Goal: Information Seeking & Learning: Learn about a topic

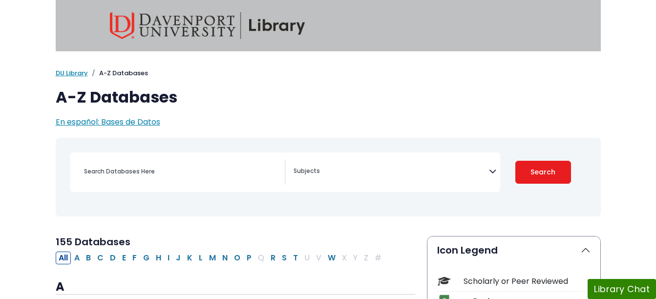
select select "Database Subject Filter"
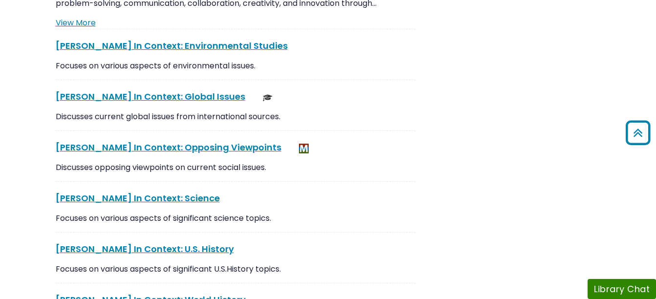
scroll to position [2554, 0]
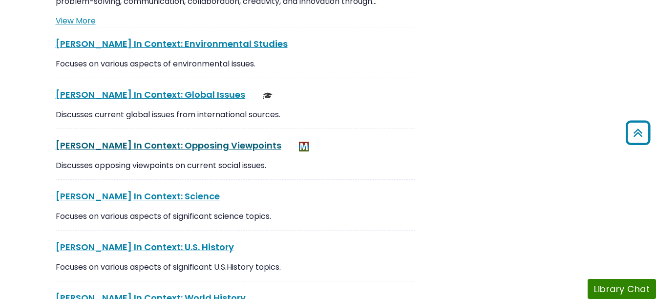
click at [203, 139] on link "[PERSON_NAME] In Context: Opposing Viewpoints This link opens in a new window" at bounding box center [169, 145] width 226 height 12
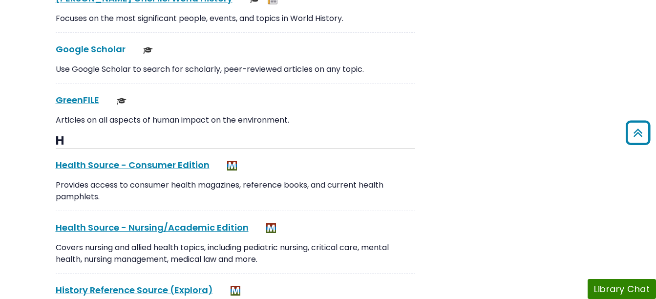
scroll to position [4542, 0]
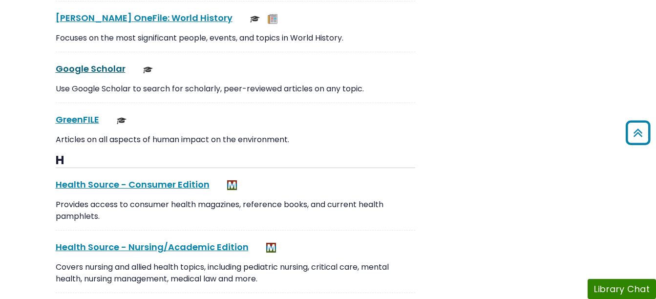
click at [62, 63] on link "Google Scholar This link opens in a new window" at bounding box center [91, 69] width 70 height 12
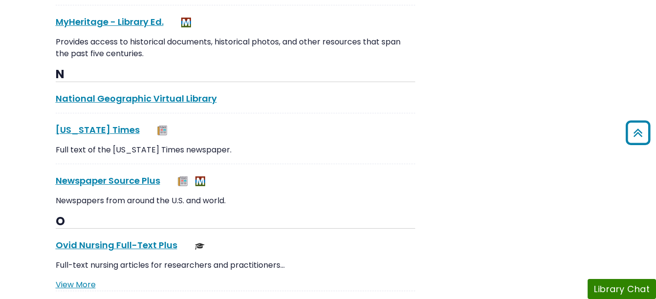
scroll to position [6365, 0]
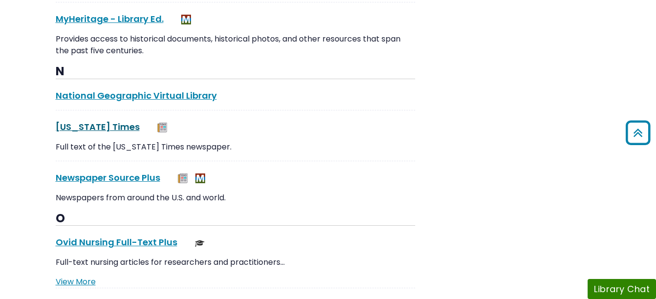
click at [69, 121] on link "[US_STATE] Times This link opens in a new window" at bounding box center [98, 127] width 84 height 12
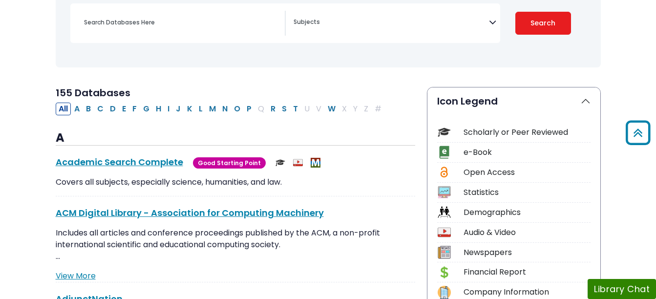
scroll to position [0, 0]
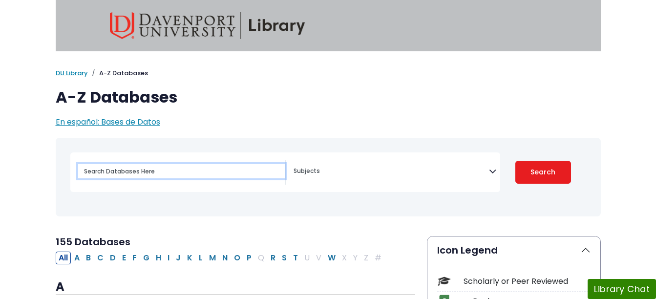
click at [194, 178] on input "Search database by title or keyword" at bounding box center [181, 171] width 207 height 14
type input "good side of social media"
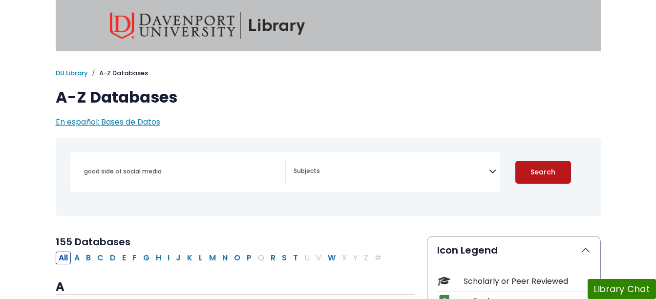
click at [546, 172] on button "Search" at bounding box center [544, 172] width 56 height 23
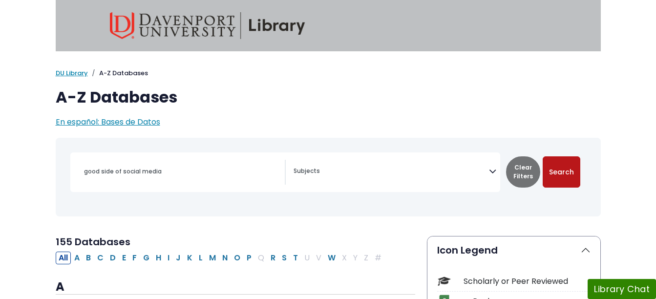
select select "Database Subject Filter"
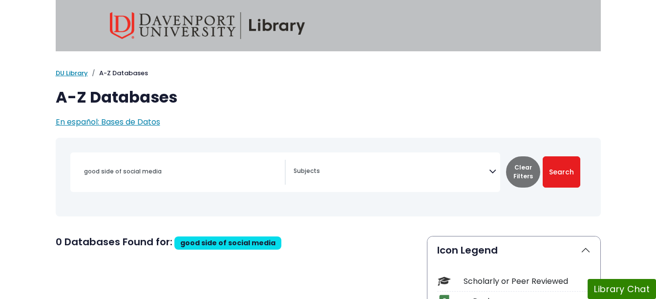
click at [488, 173] on textarea "Search" at bounding box center [391, 172] width 195 height 8
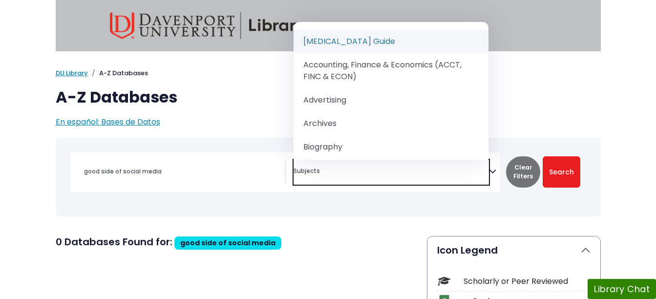
click at [618, 104] on div "My [PERSON_NAME] DU Library Library Guides A-Z Databases A-Z Databases En españ…" at bounding box center [328, 98] width 656 height 60
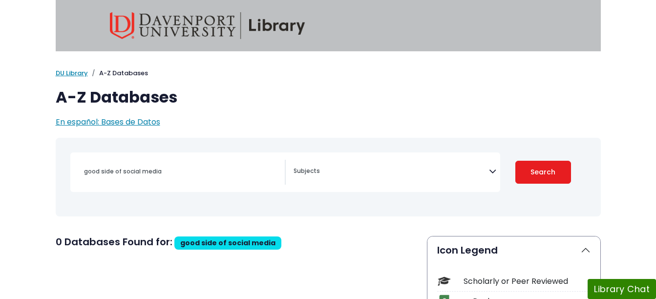
select select "Database Subject Filter"
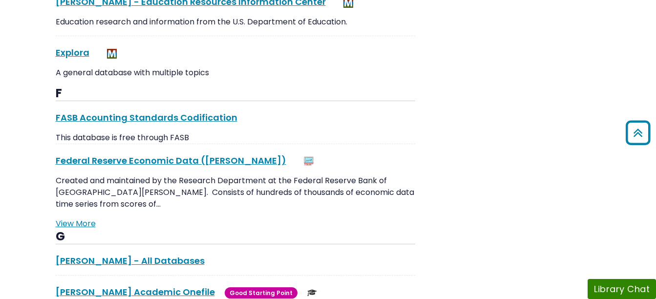
scroll to position [1853, 0]
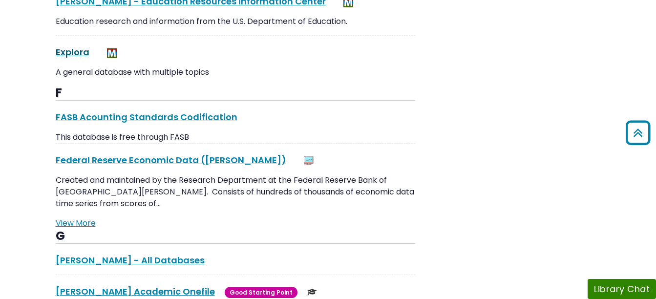
click at [64, 57] on link "Explora This link opens in a new window" at bounding box center [73, 52] width 34 height 12
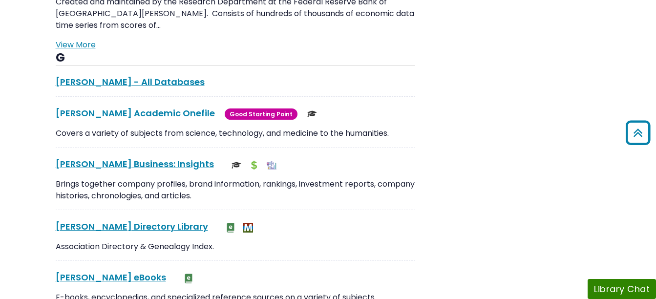
scroll to position [2032, 0]
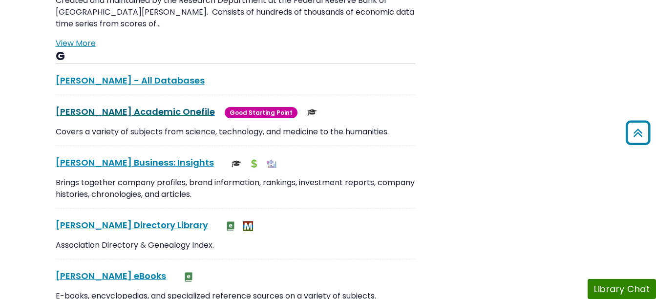
click at [68, 106] on link "[PERSON_NAME] Academic Onefile This link opens in a new window" at bounding box center [135, 112] width 159 height 12
